Goal: Task Accomplishment & Management: Manage account settings

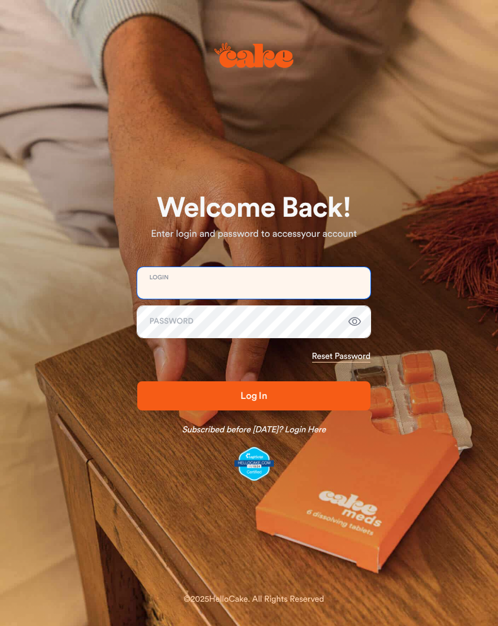
click at [298, 284] on input "email" at bounding box center [253, 283] width 233 height 32
type input "**********"
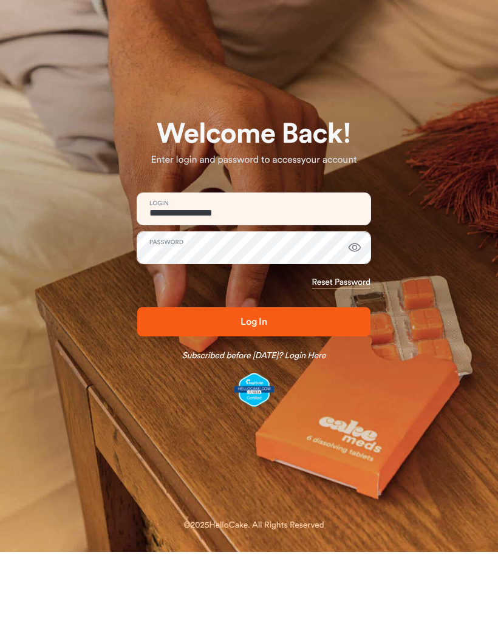
click at [281, 389] on span "Log In" at bounding box center [254, 396] width 194 height 15
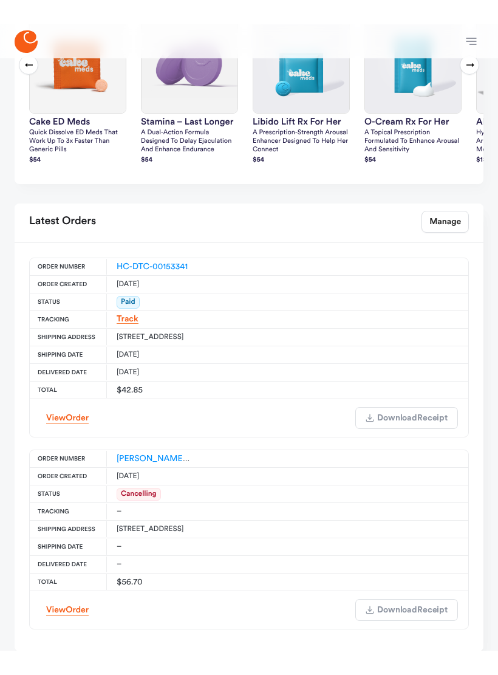
scroll to position [474, 0]
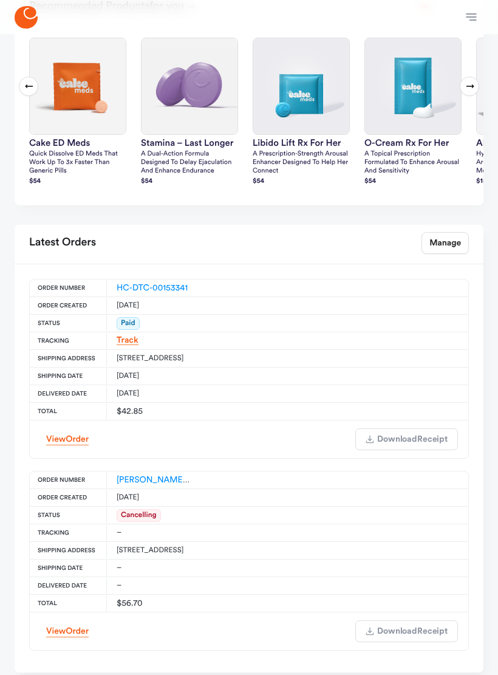
click at [446, 243] on link "Manage" at bounding box center [444, 243] width 47 height 22
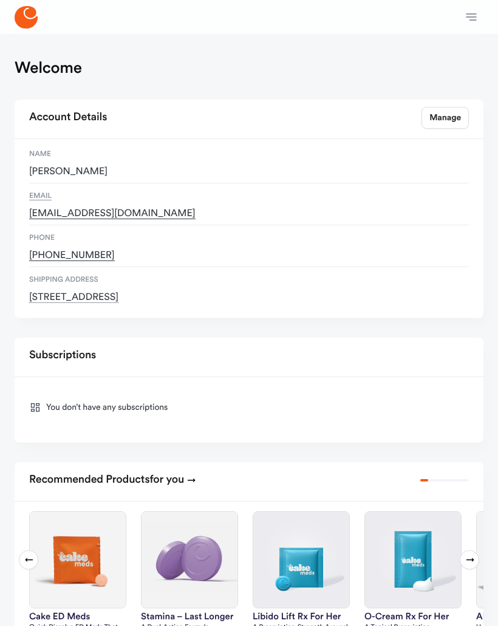
click at [480, 19] on button "button" at bounding box center [471, 17] width 24 height 24
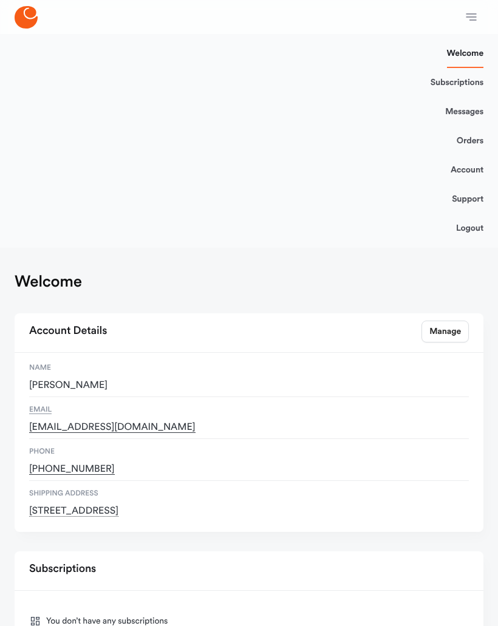
click at [477, 231] on link "Logout" at bounding box center [469, 228] width 27 height 29
